Goal: Information Seeking & Learning: Learn about a topic

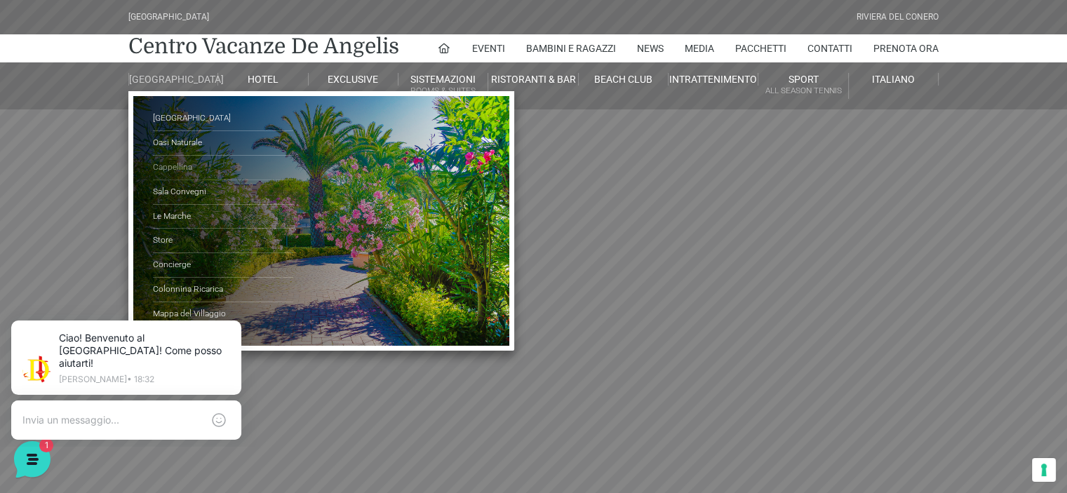
scroll to position [70, 0]
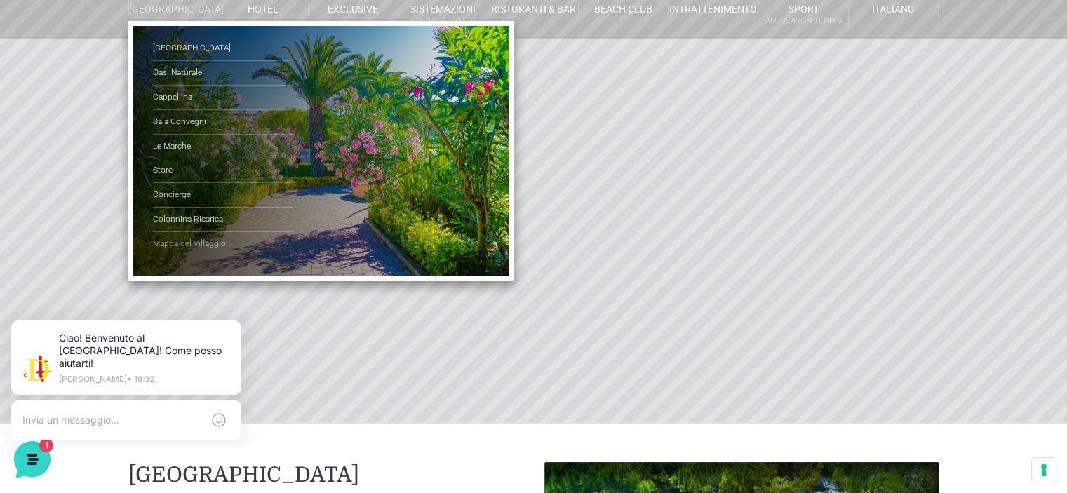
click at [161, 248] on link "Mappa del Villaggio" at bounding box center [223, 244] width 140 height 24
click at [199, 250] on link "Mappa del Villaggio" at bounding box center [223, 244] width 140 height 24
click at [201, 253] on link "Mappa del Villaggio" at bounding box center [223, 244] width 140 height 24
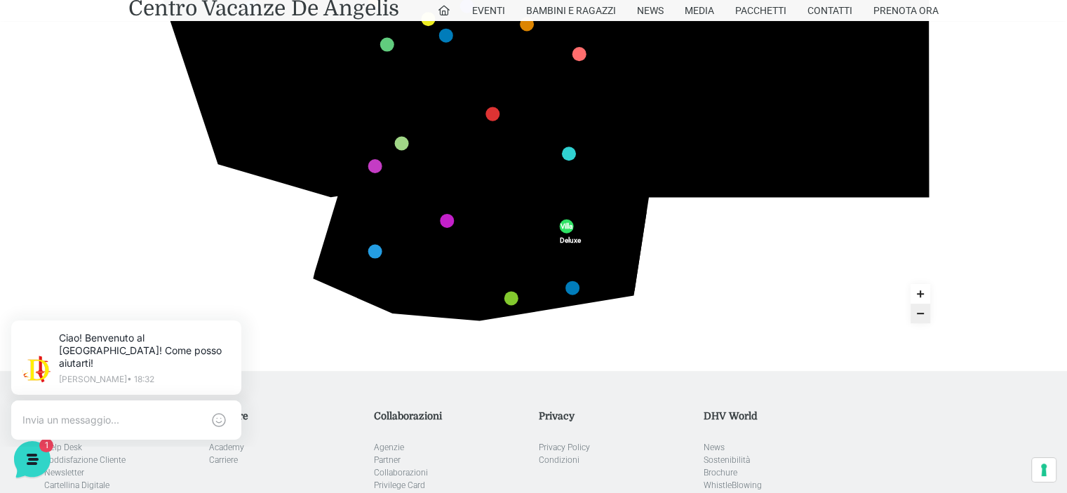
scroll to position [421, 0]
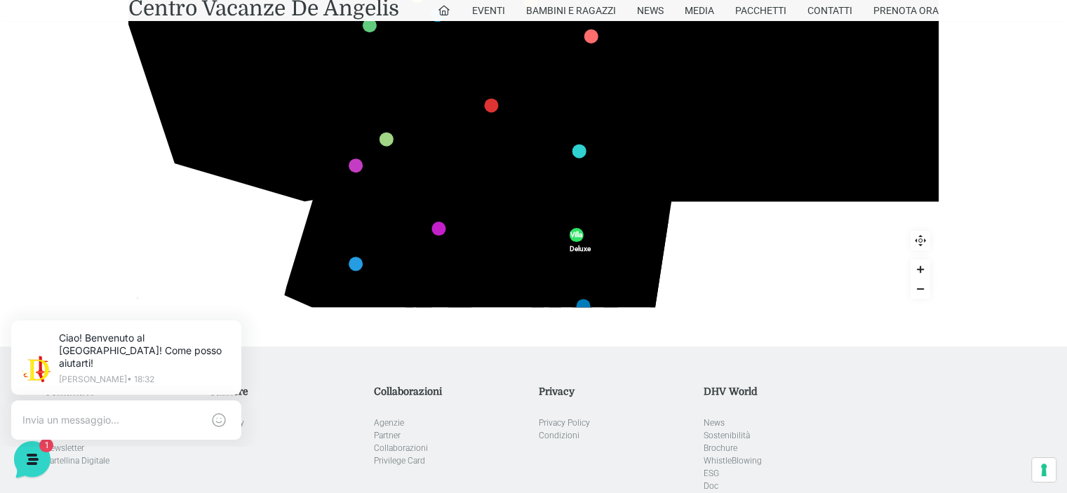
drag, startPoint x: 772, startPoint y: 239, endPoint x: 777, endPoint y: 266, distance: 27.7
click at [777, 266] on icon "436 435 437 434 441 430 440 431 439 432 438 433 424 423 425 422 429 418 428 419…" at bounding box center [539, 94] width 934 height 526
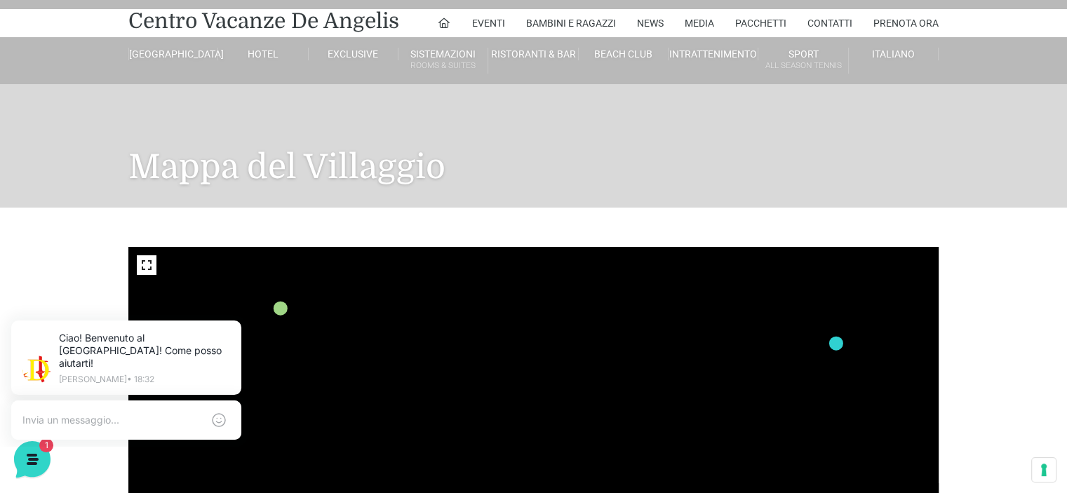
scroll to position [70, 0]
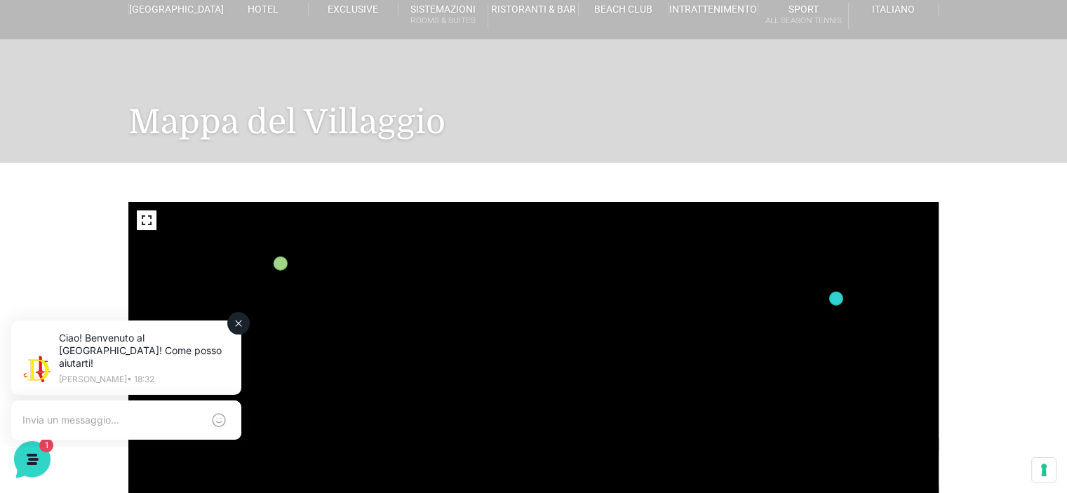
click at [34, 414] on textarea at bounding box center [112, 420] width 180 height 13
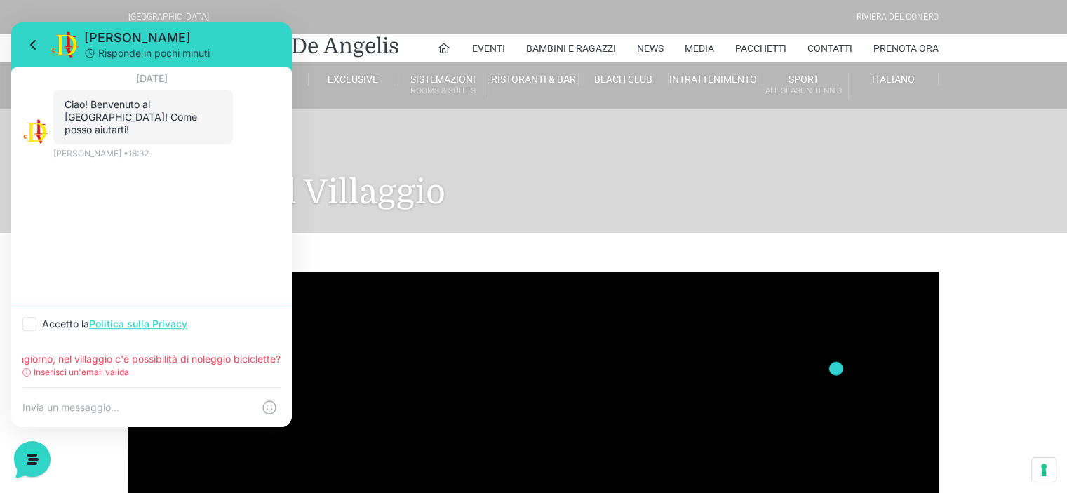
scroll to position [0, 0]
click at [95, 170] on div "11 agosto 2025 Ciao! Benvenuto al Centro Vacanze Resort! Come posso aiutarti! 1…" at bounding box center [151, 186] width 281 height 239
click at [143, 361] on input "Buongiorno, nel villaggio c'è possibilità di noleggio biciclette?" at bounding box center [151, 359] width 258 height 11
drag, startPoint x: 20, startPoint y: 358, endPoint x: 250, endPoint y: 361, distance: 230.1
click at [250, 360] on div "Buongiorno, nel villaggio c'è possibilità di noleggio biciclette? Inserisci un'…" at bounding box center [151, 364] width 281 height 45
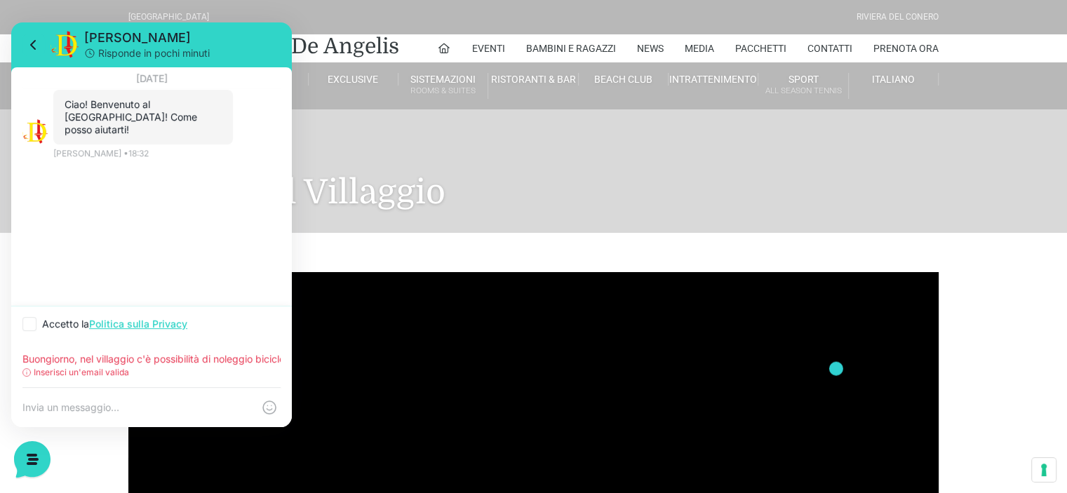
drag, startPoint x: 261, startPoint y: 361, endPoint x: 0, endPoint y: 360, distance: 261.0
click html "Jerry Risponde in pochi minuti 11 agosto 2025 Ciao! Benvenuto al Centro Vacanze…"
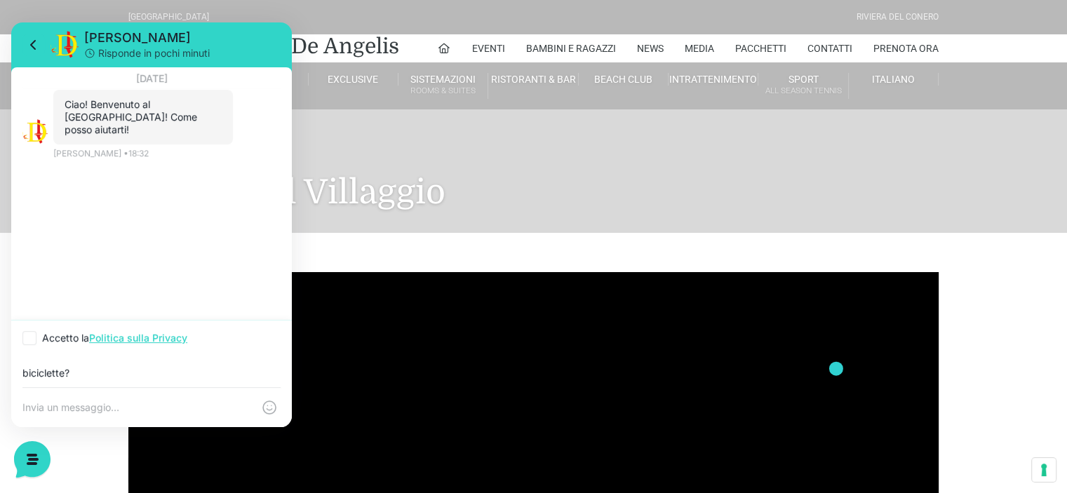
type input "biciclette?"
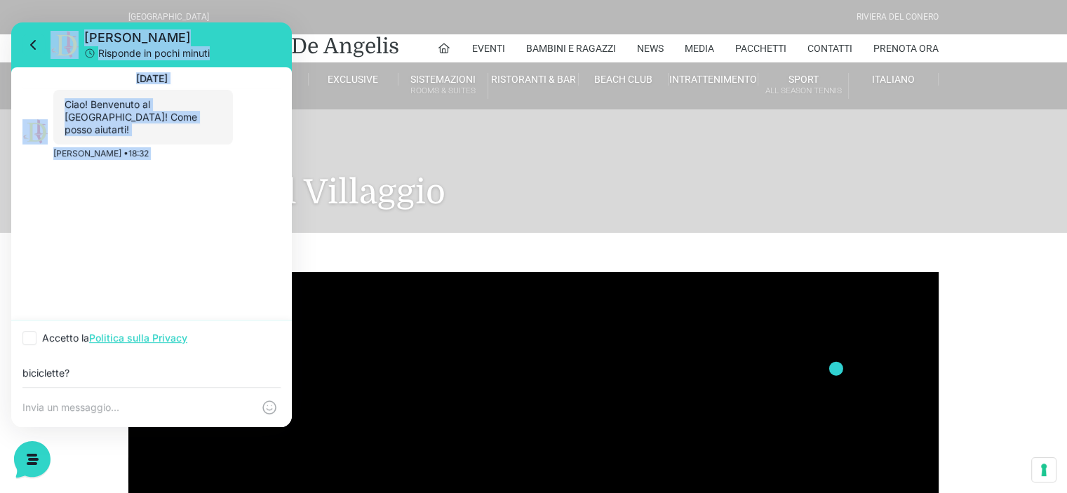
drag, startPoint x: 112, startPoint y: 361, endPoint x: 20, endPoint y: 389, distance: 96.1
click html "Jerry Risponde in pochi minuti 11 agosto 2025 Ciao! Benvenuto al Centro Vacanze…"
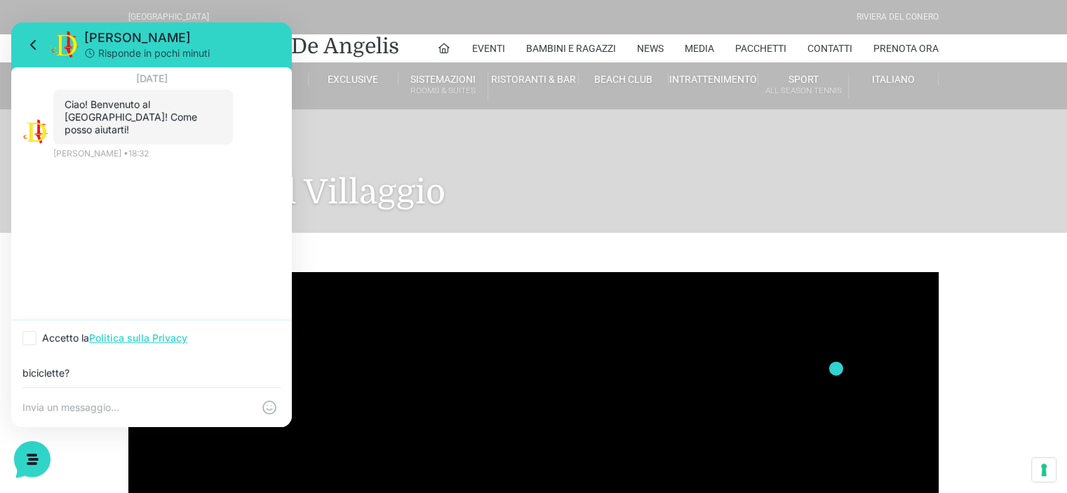
drag, startPoint x: 0, startPoint y: 375, endPoint x: 15, endPoint y: 398, distance: 26.9
click html "Jerry Risponde in pochi minuti 11 agosto 2025 Ciao! Benvenuto al Centro Vacanze…"
click at [417, 192] on h1 "Mappa del Villaggio" at bounding box center [533, 170] width 810 height 123
click at [30, 44] on icon at bounding box center [33, 44] width 17 height 17
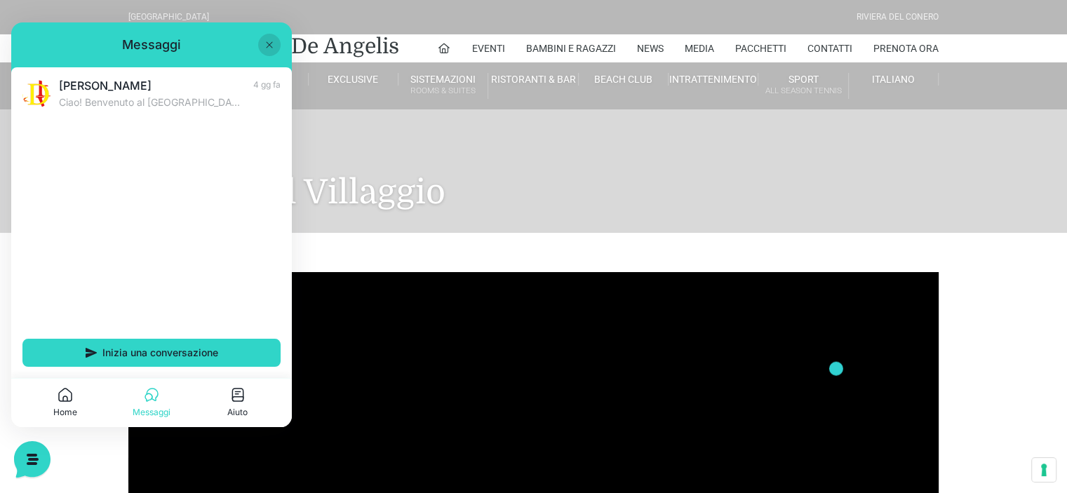
click at [266, 44] on icon at bounding box center [269, 44] width 11 height 11
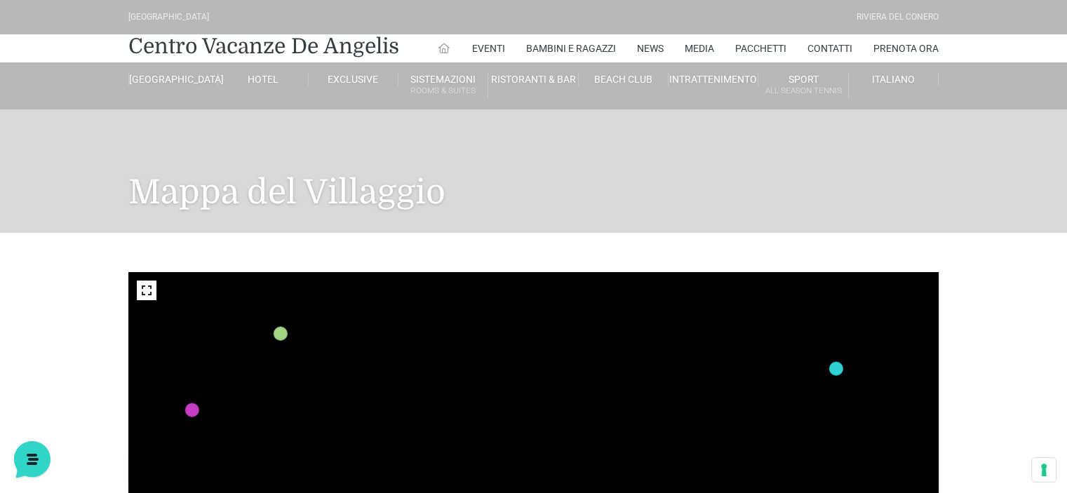
click at [441, 47] on icon at bounding box center [444, 48] width 13 height 13
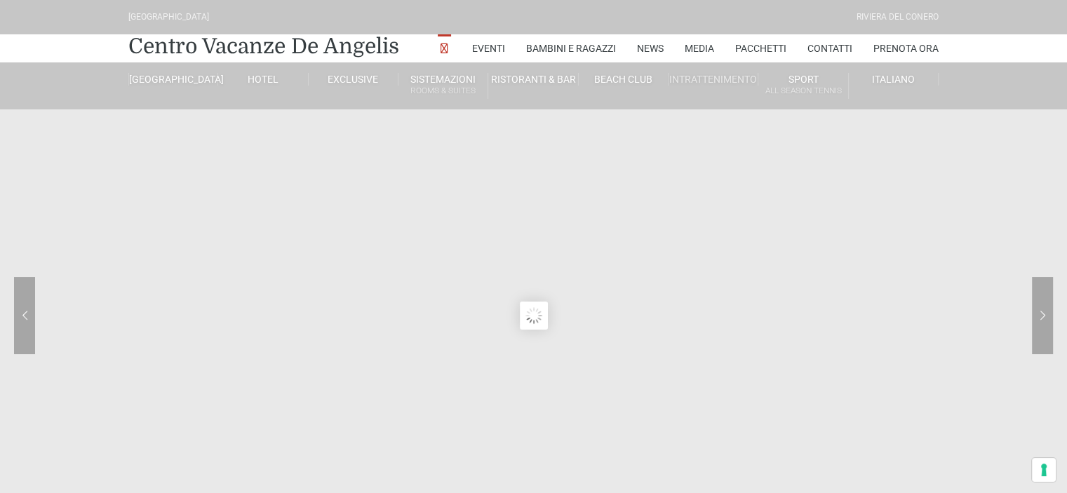
type input "[DATE]"
type input "24/08/2025"
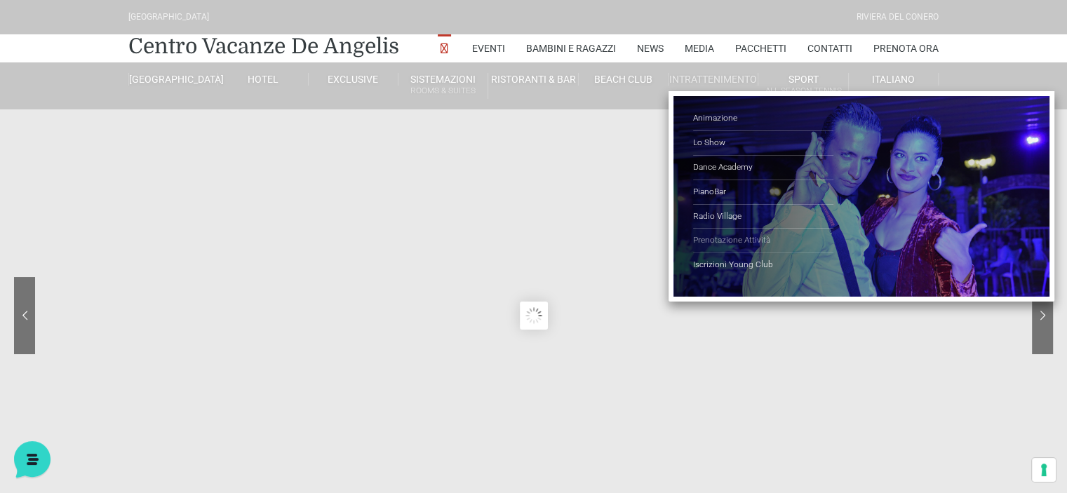
click at [721, 238] on link "Prenotazione Attività" at bounding box center [763, 241] width 140 height 25
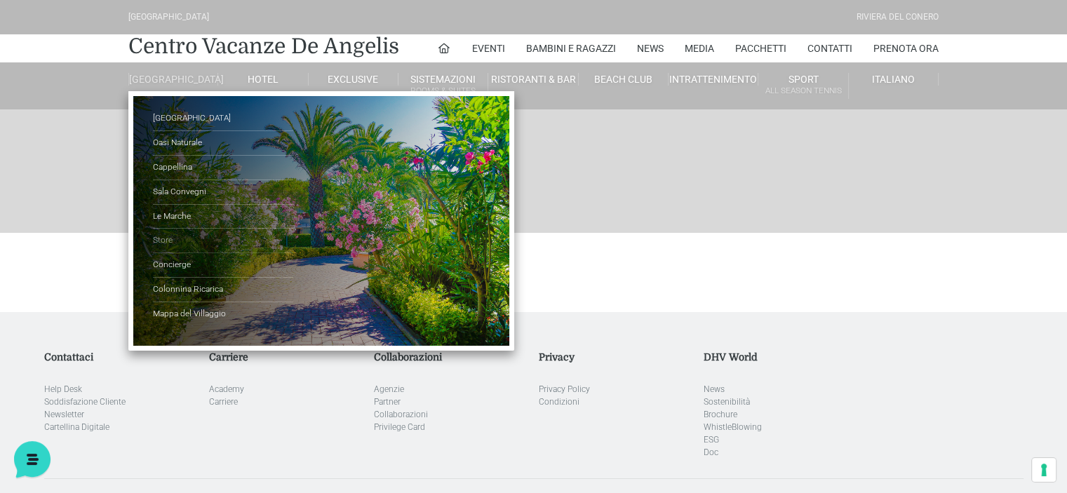
click at [160, 246] on link "Store" at bounding box center [223, 241] width 140 height 25
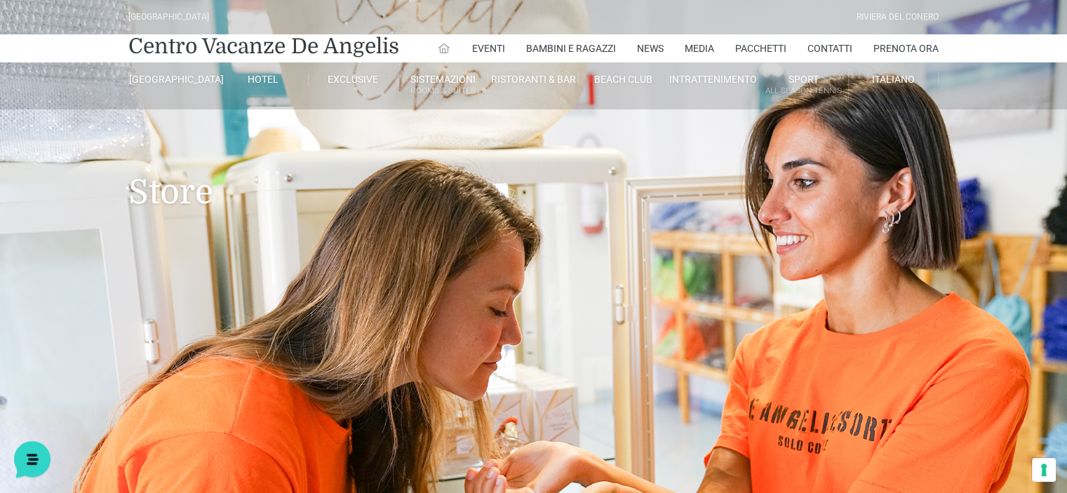
click at [441, 46] on icon at bounding box center [444, 48] width 13 height 13
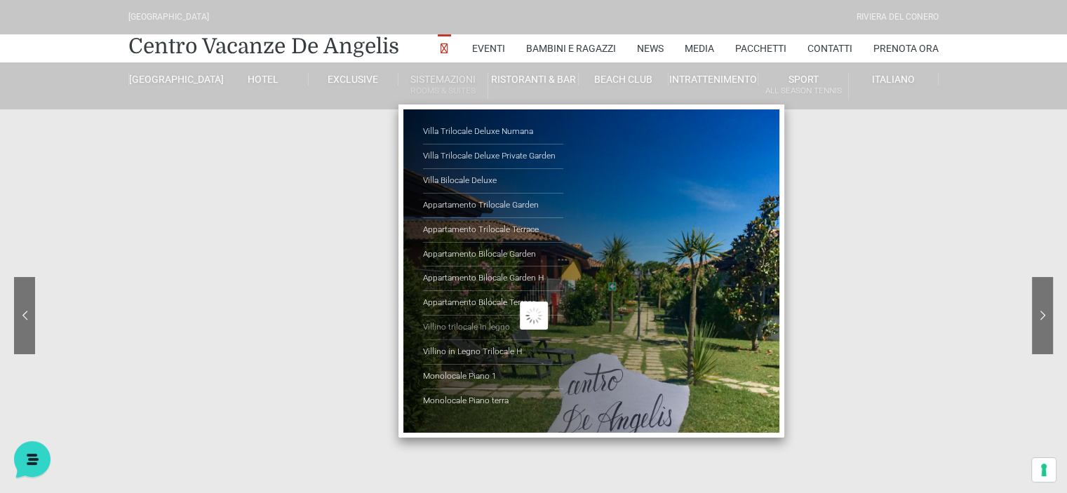
click at [455, 325] on link "Villino trilocale in legno" at bounding box center [493, 328] width 140 height 25
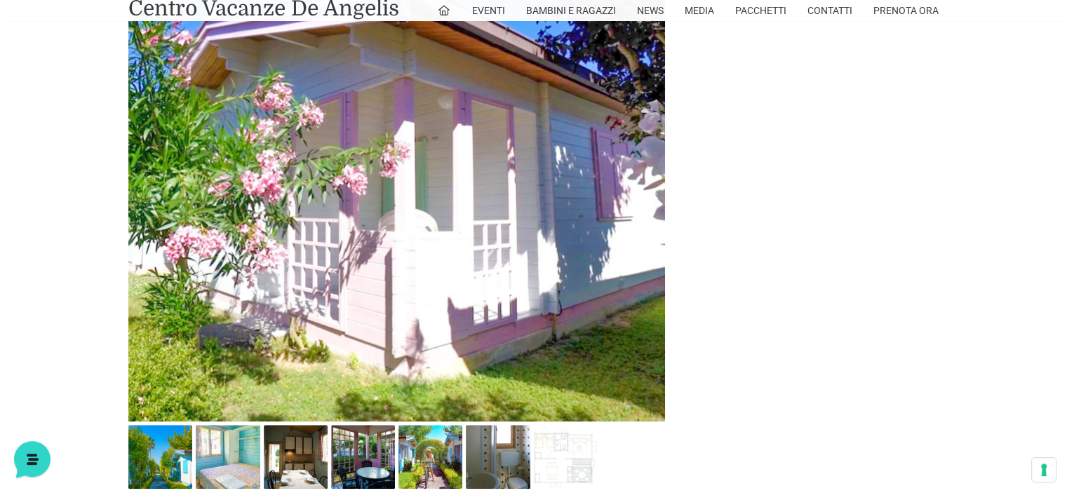
scroll to position [701, 0]
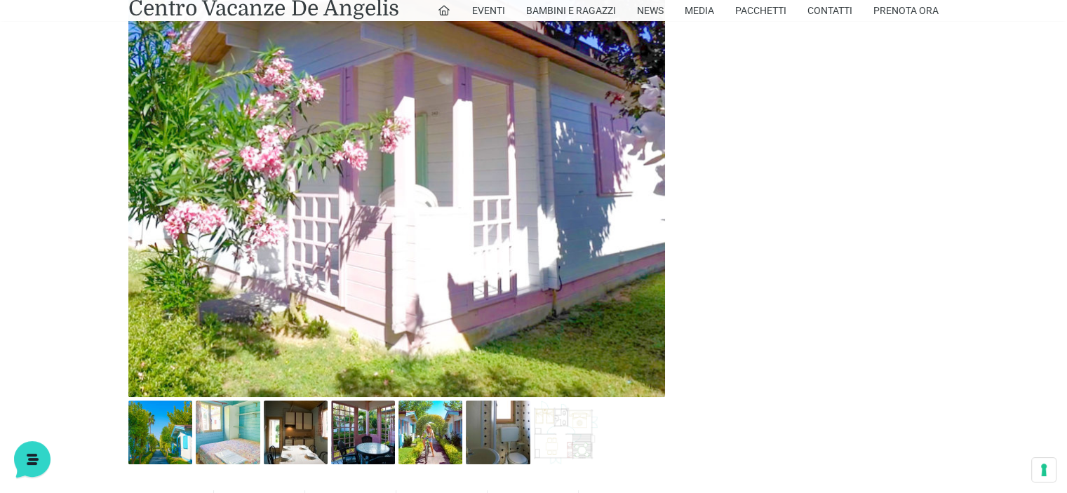
click at [238, 318] on img at bounding box center [396, 128] width 537 height 537
click at [220, 420] on img at bounding box center [228, 433] width 64 height 64
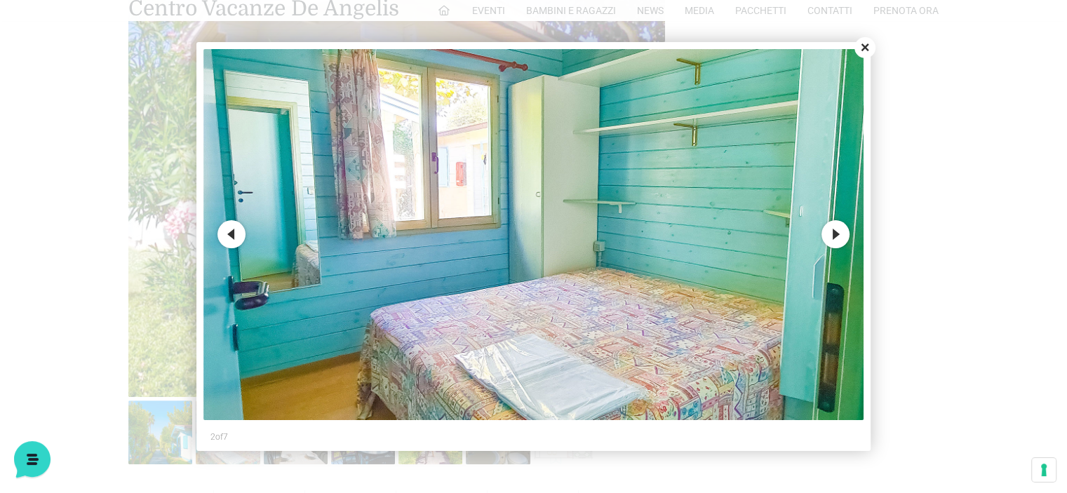
click at [833, 234] on button "Next" at bounding box center [835, 234] width 28 height 28
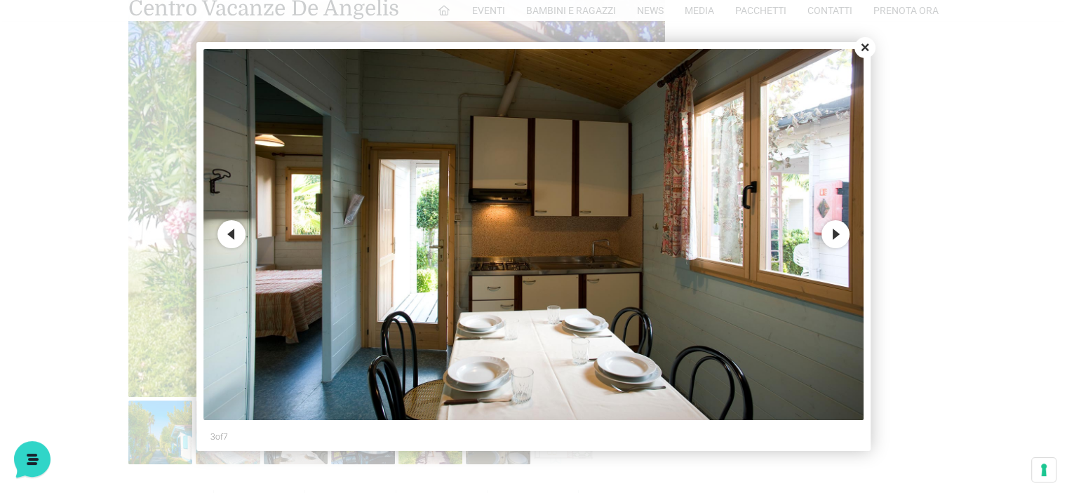
click at [833, 234] on button "Next" at bounding box center [835, 234] width 28 height 28
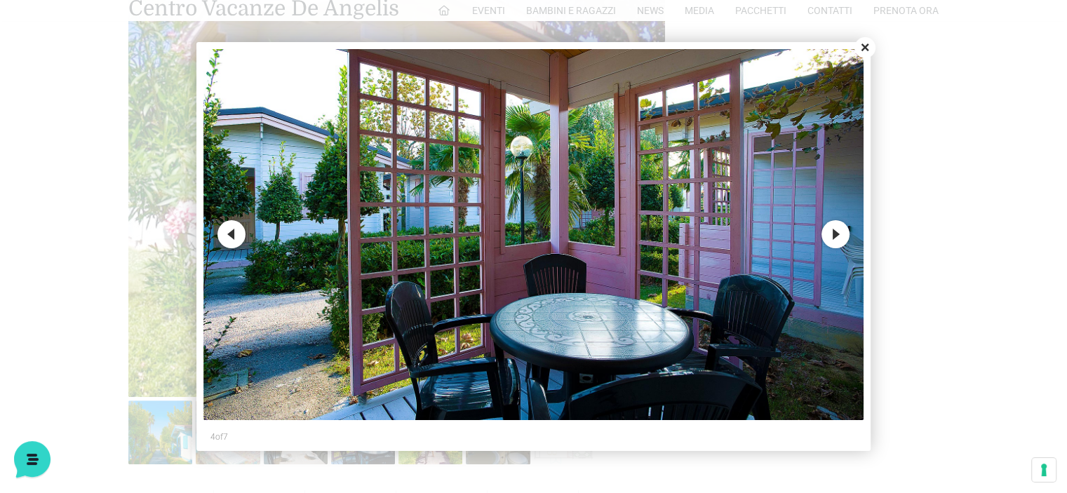
click at [833, 234] on button "Next" at bounding box center [835, 234] width 28 height 28
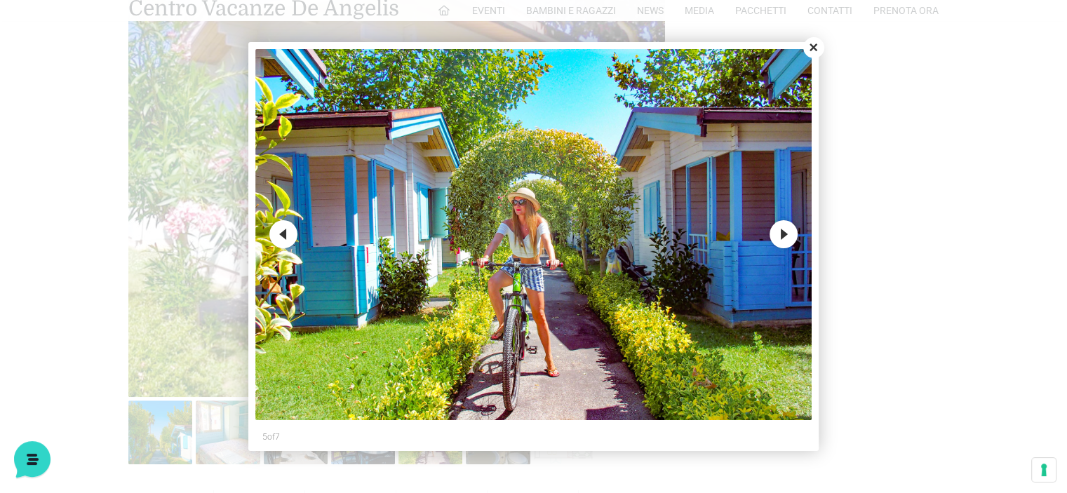
click at [783, 236] on button "Next" at bounding box center [784, 234] width 28 height 28
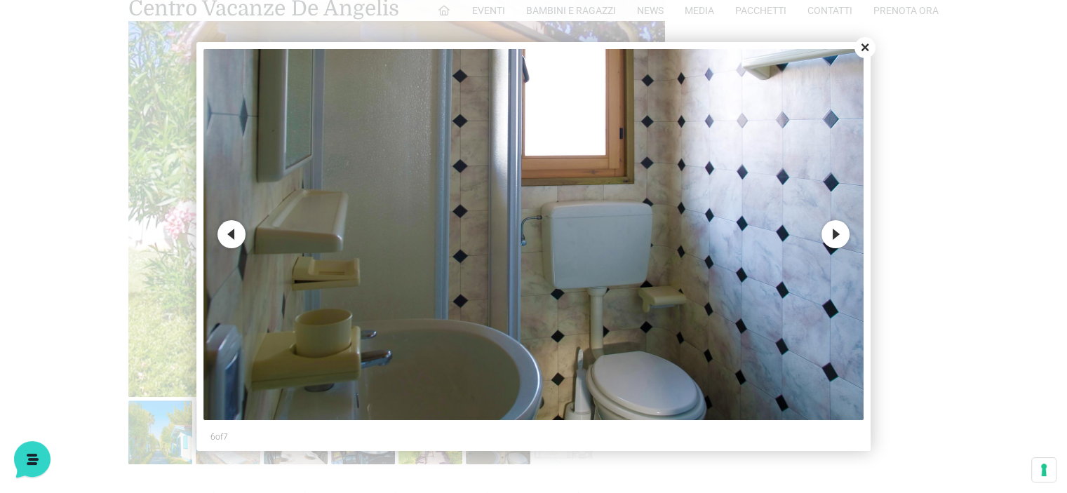
click at [782, 236] on img at bounding box center [532, 234] width 659 height 371
click at [836, 237] on button "Next" at bounding box center [835, 234] width 28 height 28
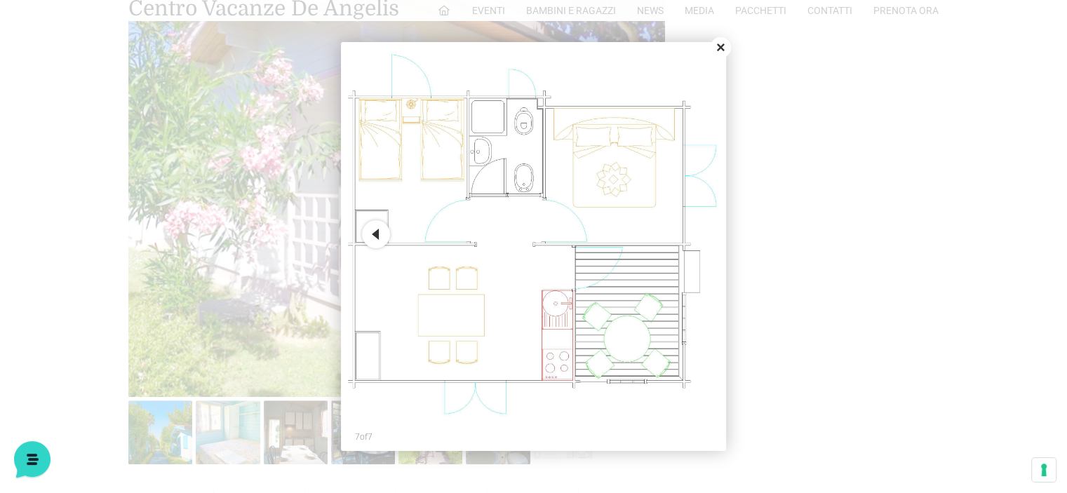
click at [721, 44] on button "Close" at bounding box center [720, 47] width 21 height 21
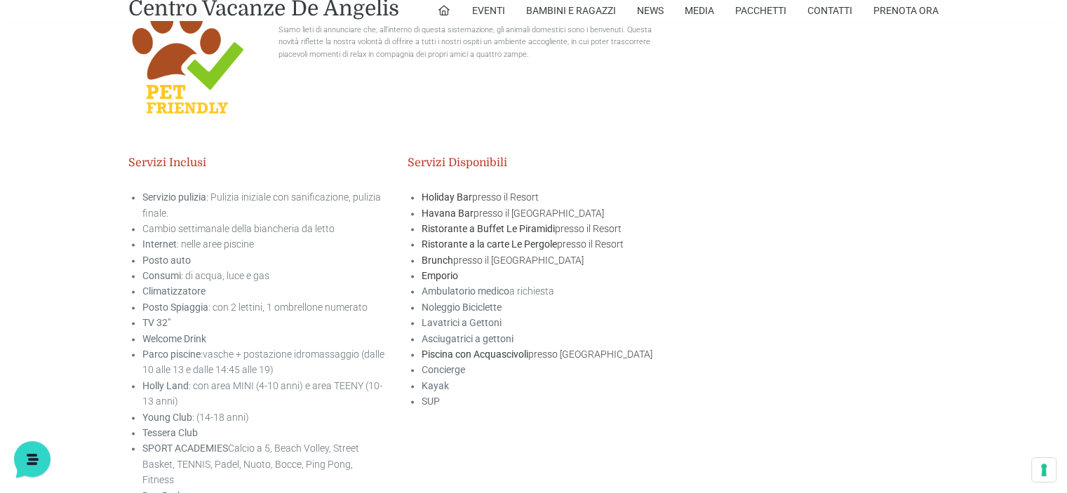
scroll to position [2175, 0]
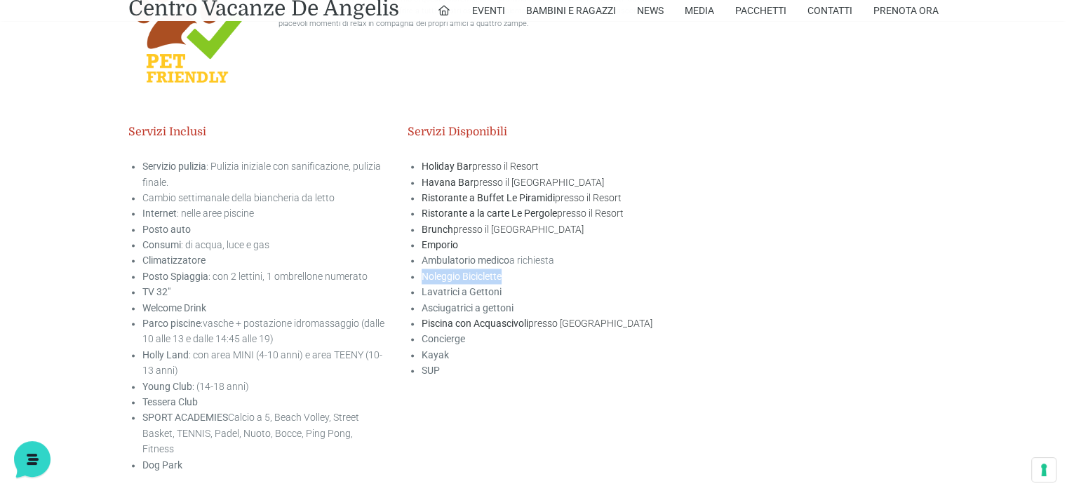
drag, startPoint x: 422, startPoint y: 279, endPoint x: 504, endPoint y: 280, distance: 82.1
click at [504, 280] on li "Noleggio Biciclette" at bounding box center [544, 276] width 244 height 15
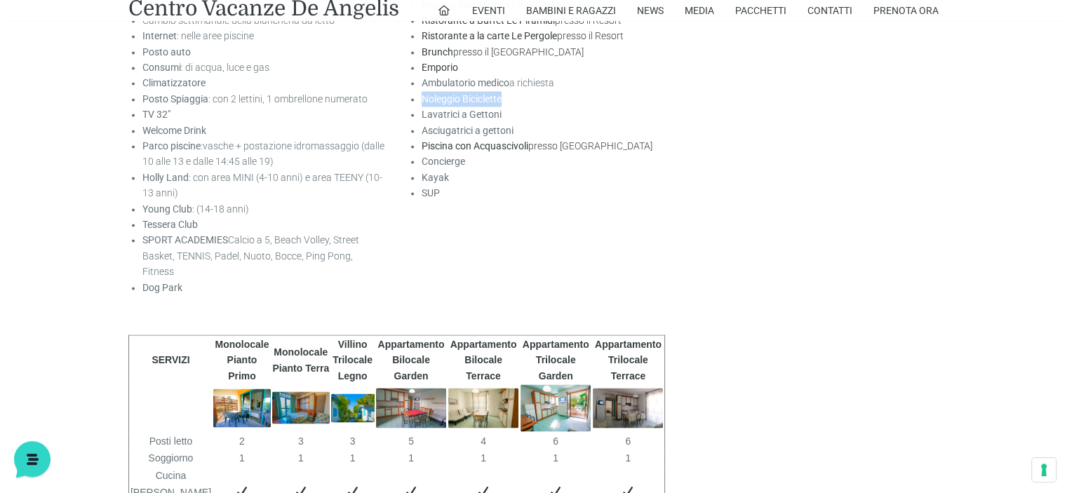
scroll to position [2385, 0]
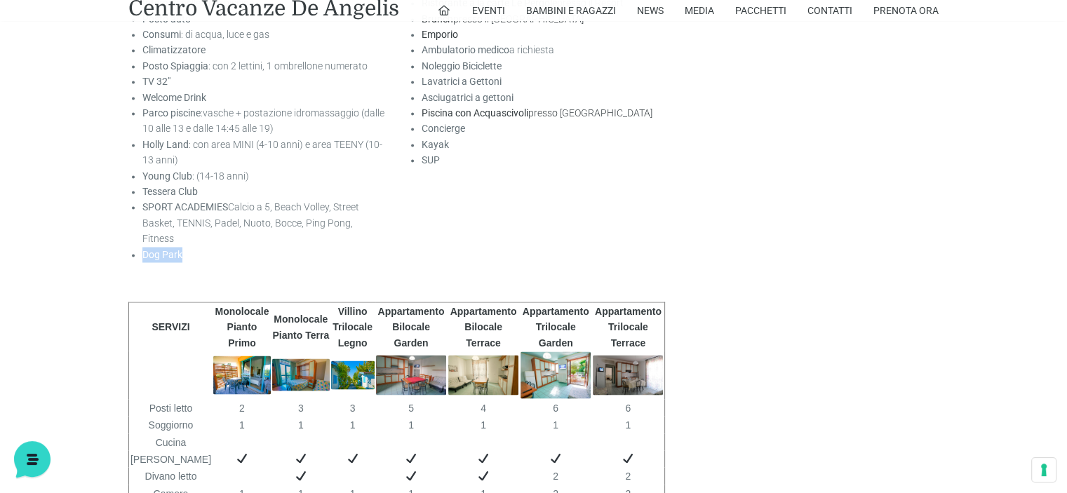
drag, startPoint x: 142, startPoint y: 239, endPoint x: 191, endPoint y: 239, distance: 48.4
click at [191, 247] on li "Dog Park" at bounding box center [264, 254] width 244 height 15
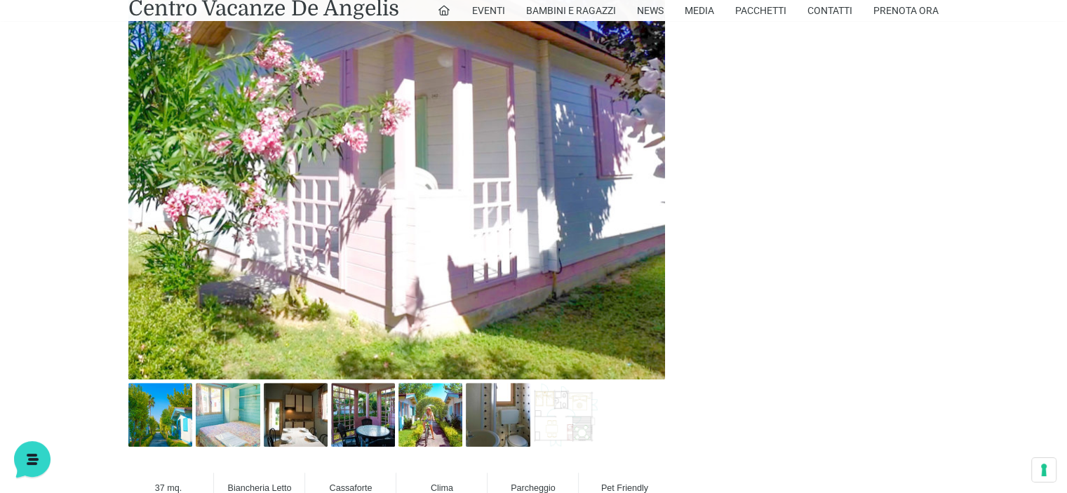
scroll to position [701, 0]
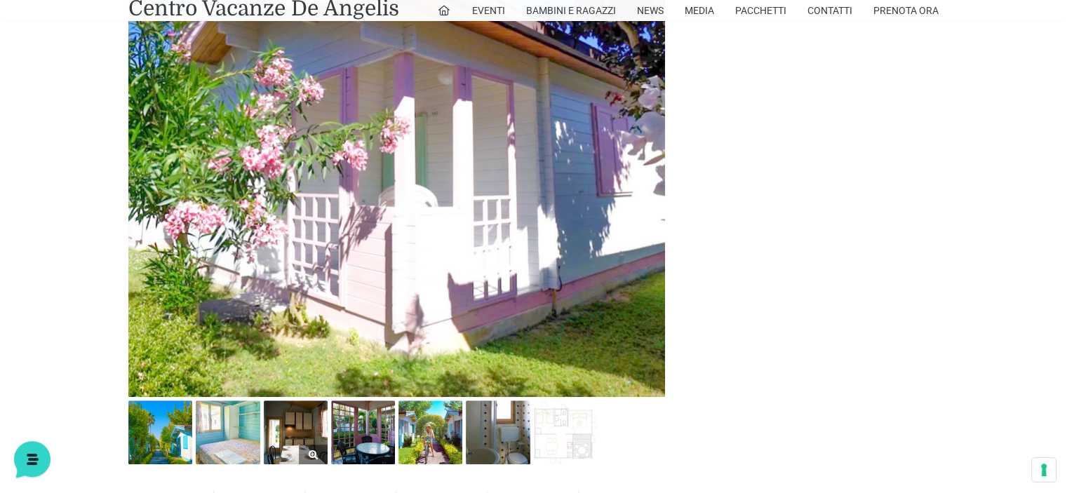
click at [294, 429] on img at bounding box center [296, 433] width 64 height 64
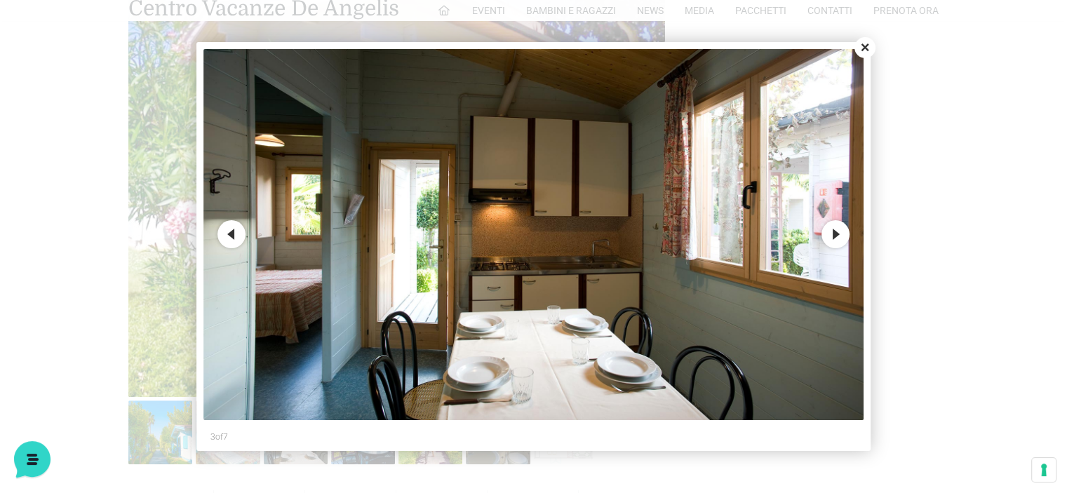
click at [833, 238] on button "Next" at bounding box center [835, 234] width 28 height 28
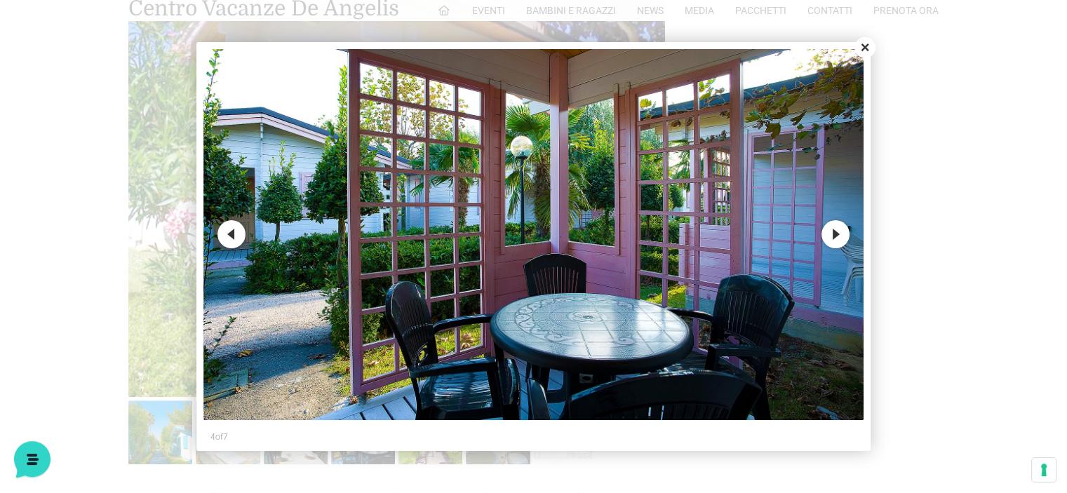
click at [833, 238] on button "Next" at bounding box center [835, 234] width 28 height 28
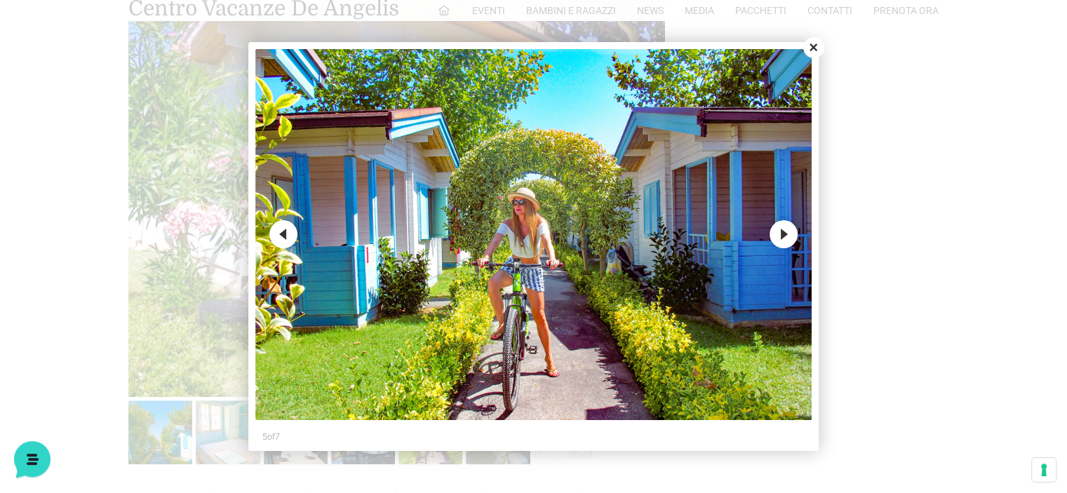
click at [791, 231] on button "Next" at bounding box center [784, 234] width 28 height 28
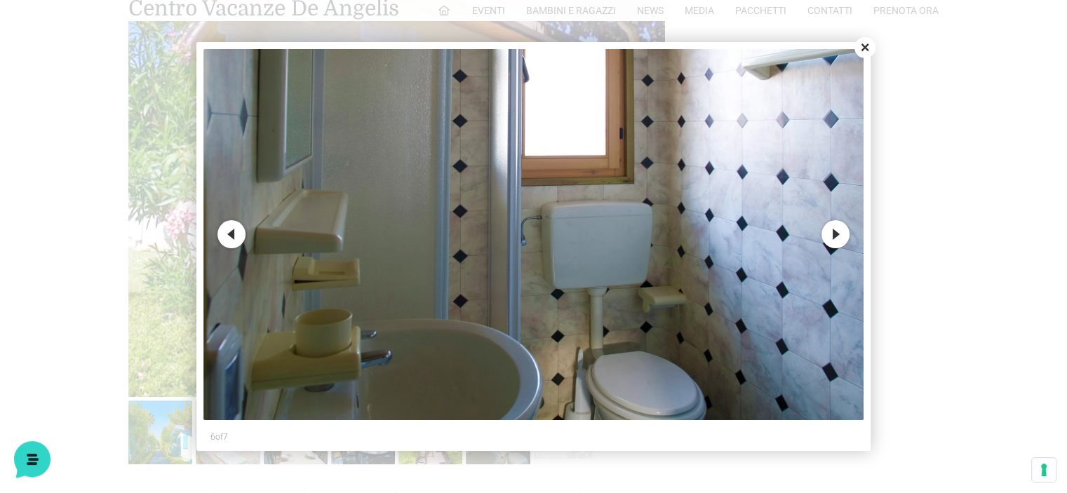
click at [830, 239] on button "Next" at bounding box center [835, 234] width 28 height 28
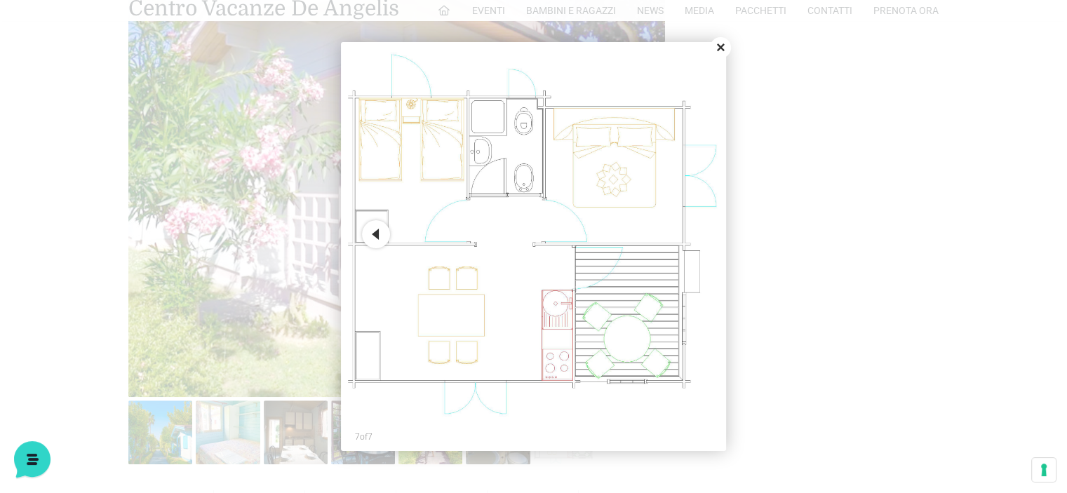
click at [725, 49] on button "Close" at bounding box center [720, 47] width 21 height 21
